Goal: Information Seeking & Learning: Learn about a topic

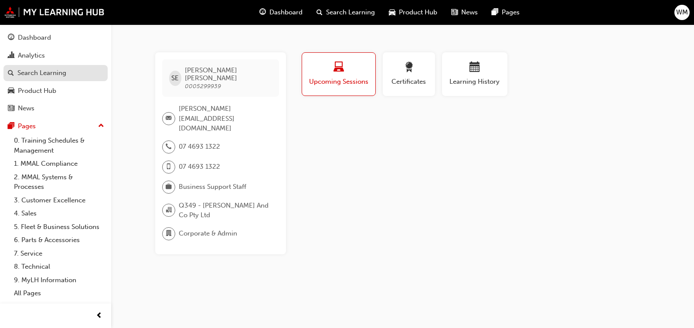
click at [17, 71] on div "Search Learning" at bounding box center [41, 73] width 49 height 10
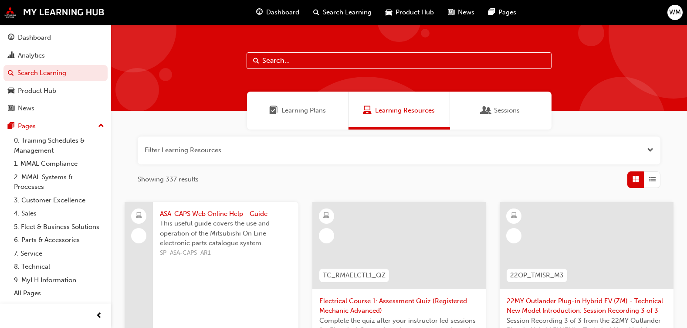
click at [403, 62] on input "text" at bounding box center [399, 60] width 305 height 17
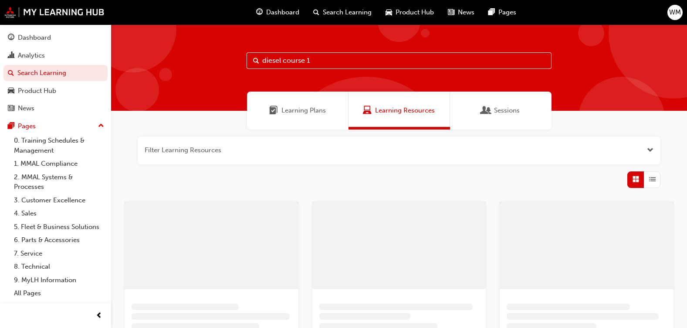
type input "diesel course 1"
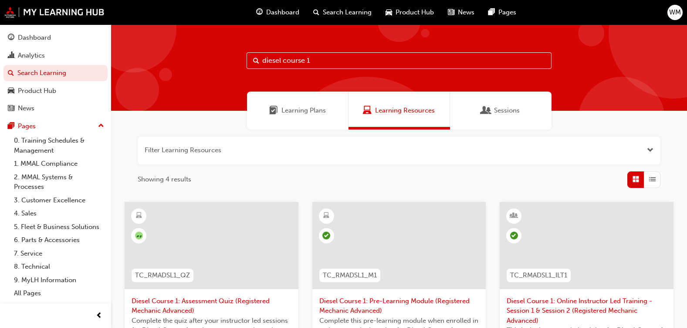
scroll to position [44, 0]
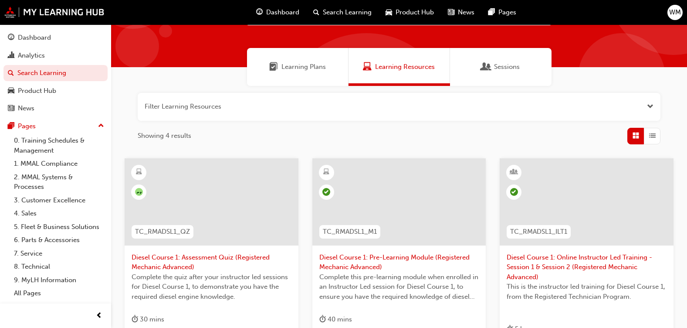
click at [217, 257] on span "Diesel Course 1: Assessment Quiz (Registered Mechanic Advanced)" at bounding box center [212, 262] width 160 height 20
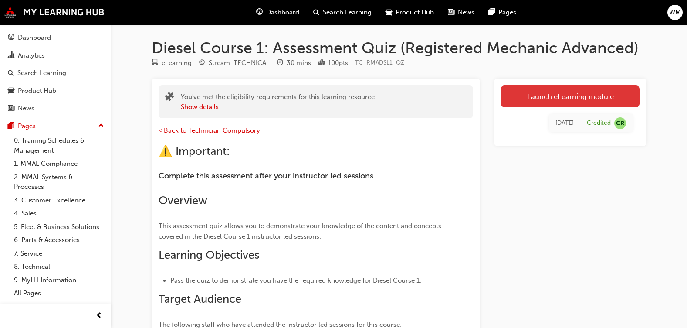
click at [616, 98] on link "Launch eLearning module" at bounding box center [570, 96] width 139 height 22
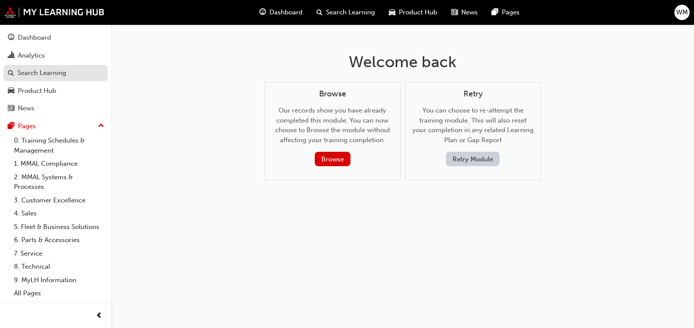
click at [33, 78] on link "Search Learning" at bounding box center [55, 73] width 104 height 16
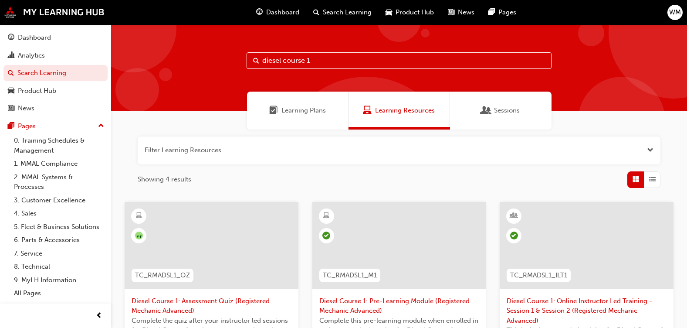
click at [328, 65] on input "diesel course 1" at bounding box center [399, 60] width 305 height 17
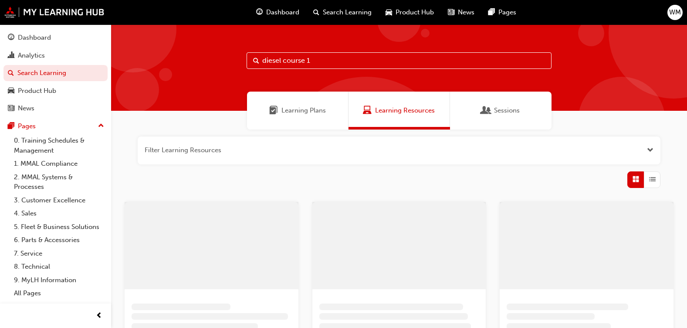
type input "diesel course 1"
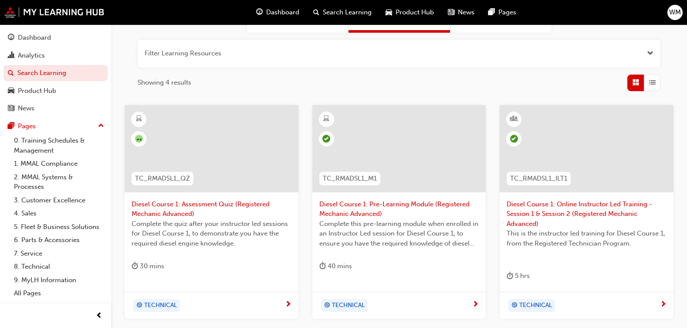
scroll to position [87, 0]
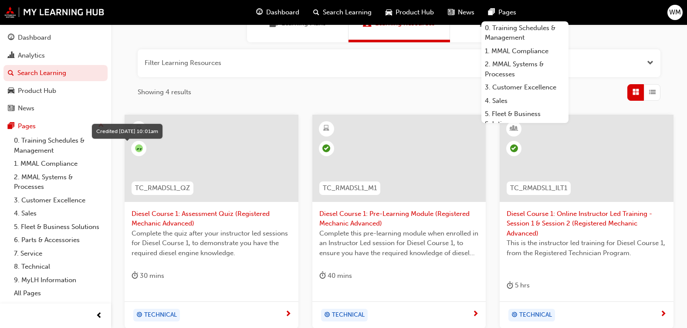
click at [135, 150] on span "CR" at bounding box center [139, 148] width 8 height 8
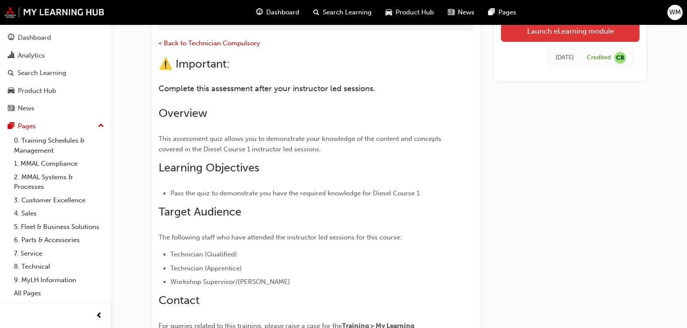
click at [610, 34] on link "Launch eLearning module" at bounding box center [570, 31] width 139 height 22
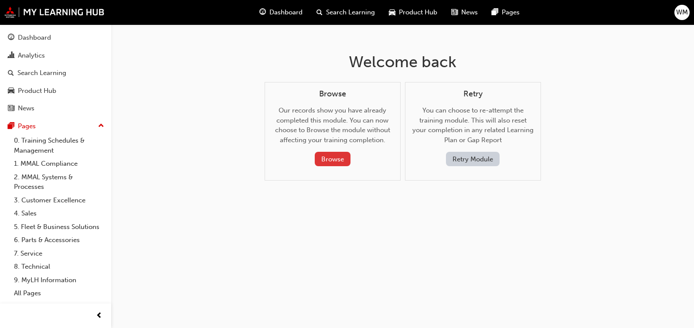
click at [332, 158] on button "Browse" at bounding box center [333, 159] width 36 height 14
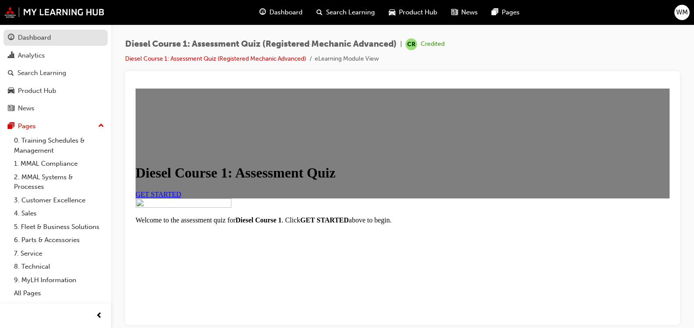
click at [41, 37] on div "Dashboard" at bounding box center [34, 38] width 33 height 10
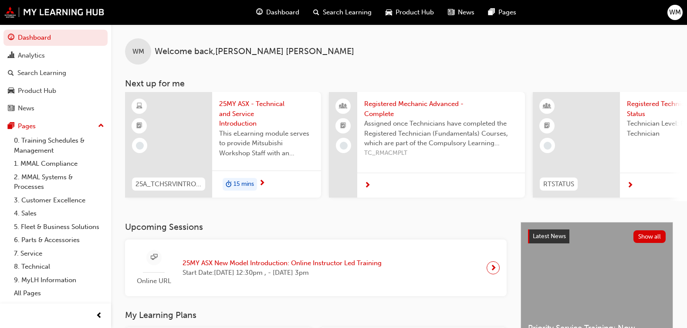
click at [264, 103] on span "25MY ASX - Technical and Service Introduction" at bounding box center [266, 114] width 95 height 30
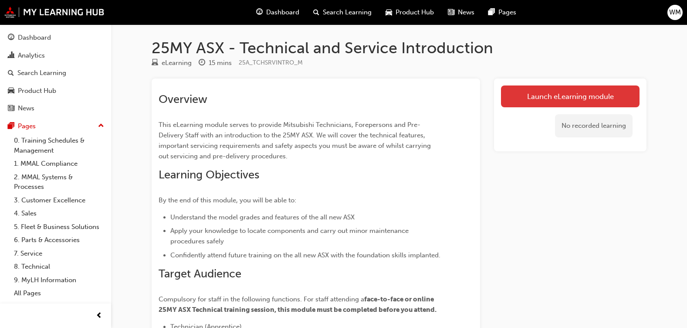
click at [579, 95] on link "Launch eLearning module" at bounding box center [570, 96] width 139 height 22
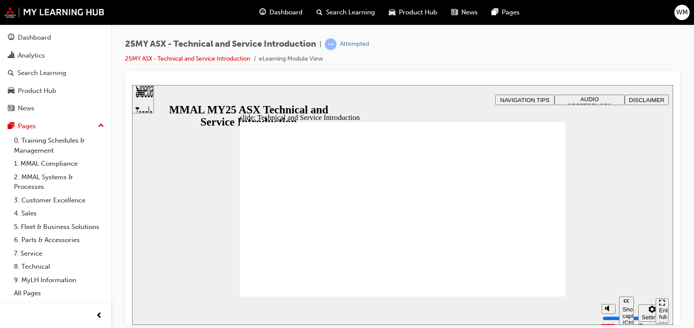
click at [595, 98] on span "AUDIO PREFERENCES" at bounding box center [590, 101] width 44 height 13
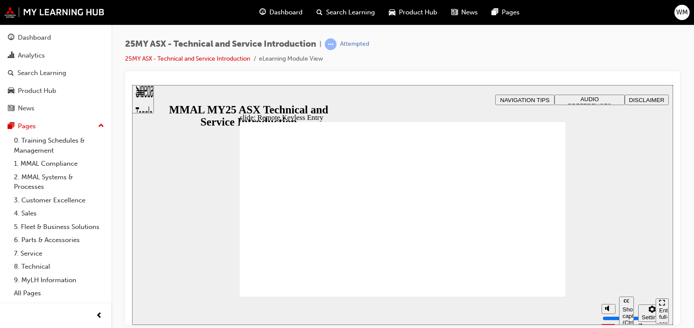
type input "21"
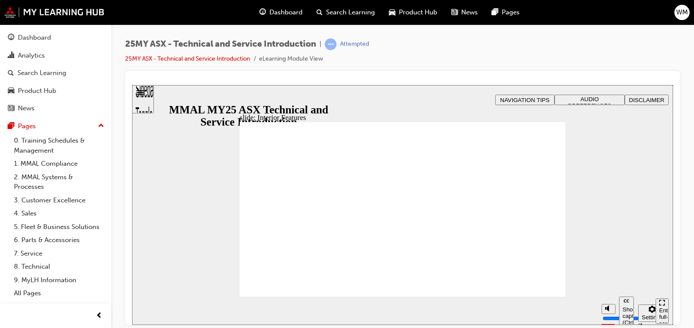
type input "17"
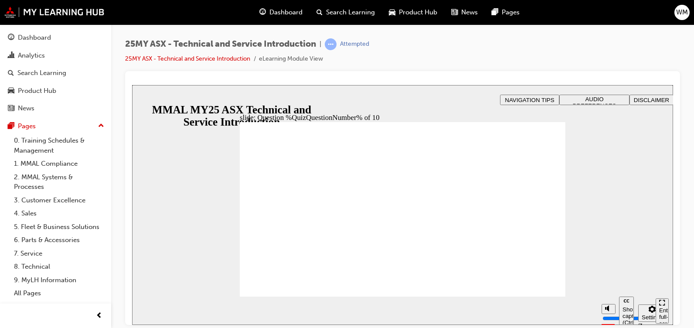
radio input "true"
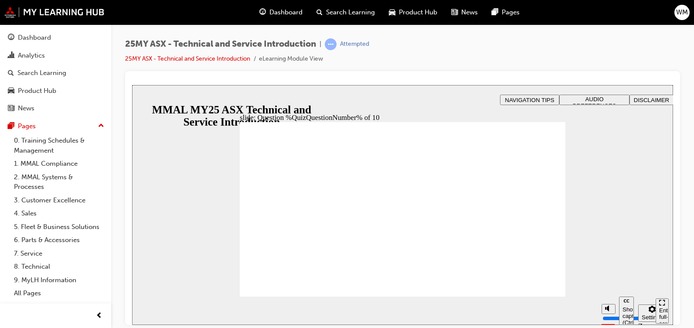
radio input "false"
radio input "true"
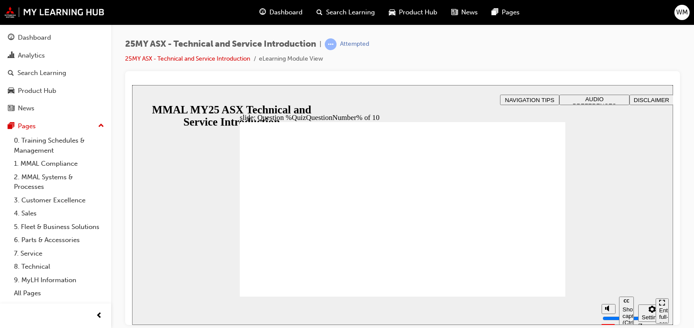
radio input "true"
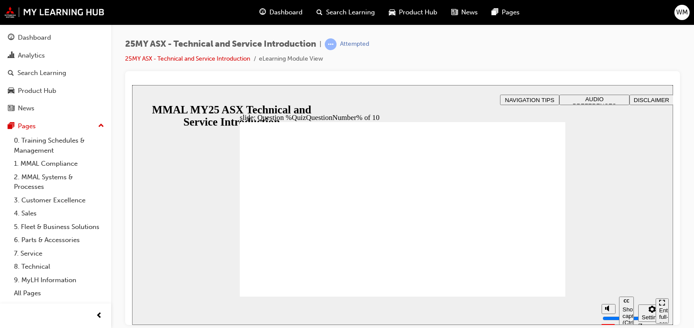
radio input "true"
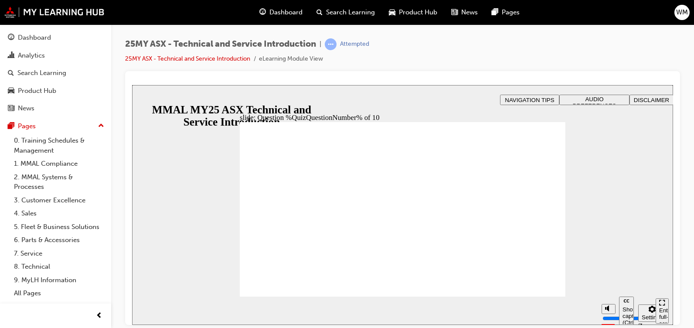
radio input "true"
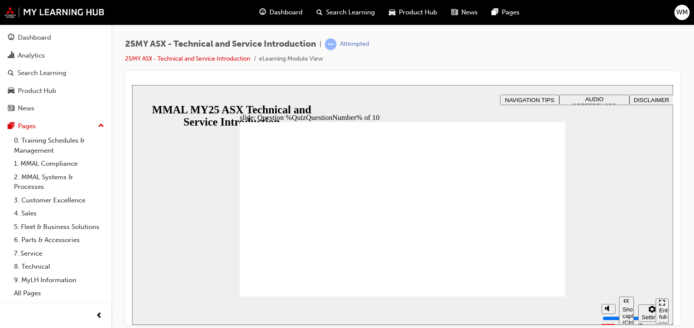
radio input "true"
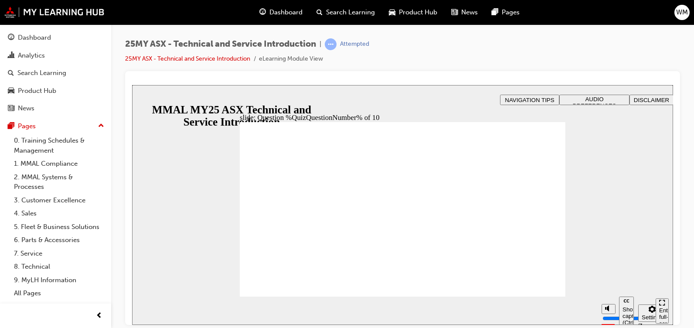
radio input "true"
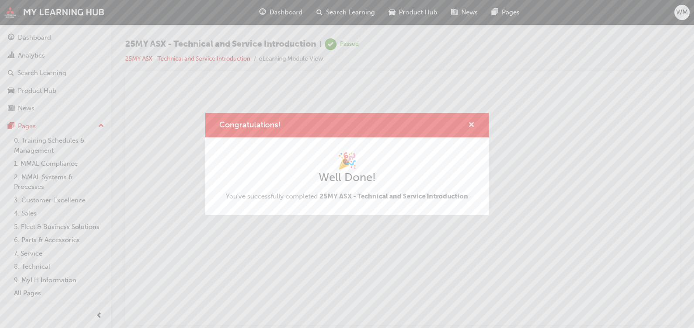
click at [473, 126] on span "cross-icon" at bounding box center [471, 126] width 7 height 8
